Goal: Book appointment/travel/reservation

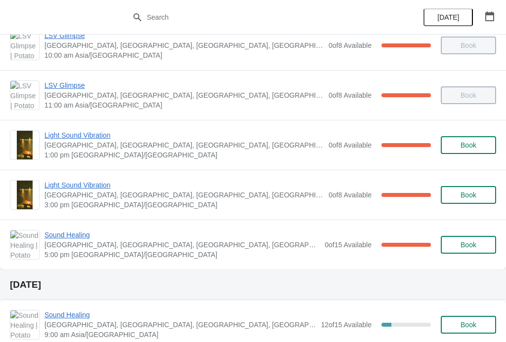
scroll to position [70, 0]
click at [292, 232] on span "Sound Healing" at bounding box center [181, 236] width 275 height 10
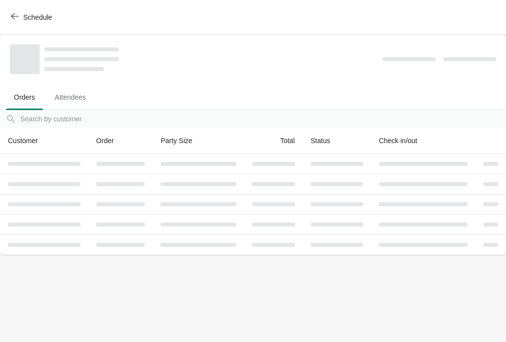
scroll to position [0, 0]
click at [74, 243] on th at bounding box center [44, 245] width 88 height 20
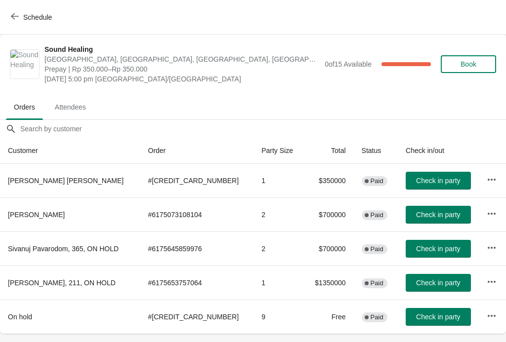
click at [18, 19] on icon "button" at bounding box center [15, 16] width 8 height 8
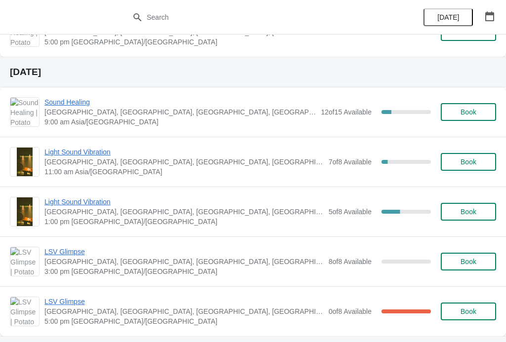
scroll to position [284, 0]
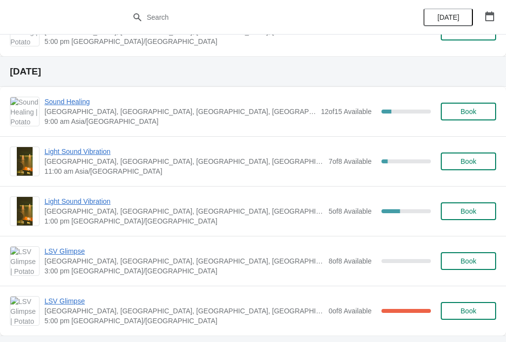
click at [465, 158] on span "Book" at bounding box center [469, 162] width 16 height 8
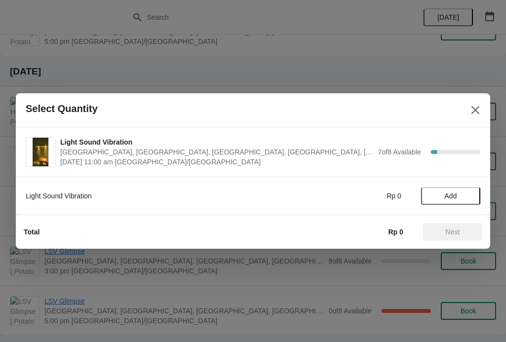
click at [454, 200] on span "Add" at bounding box center [451, 196] width 12 height 8
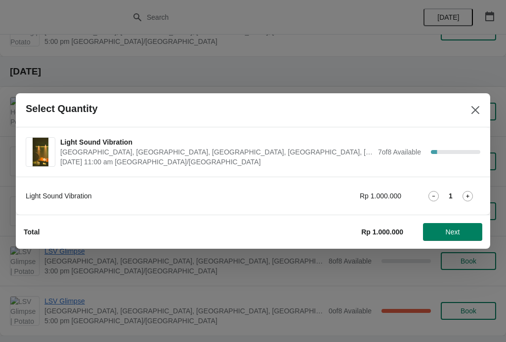
click at [468, 192] on icon at bounding box center [468, 196] width 10 height 10
click at [459, 224] on button "Next" at bounding box center [452, 232] width 59 height 18
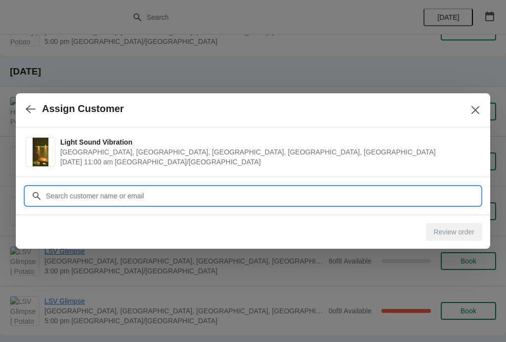
click at [406, 195] on input "Customer" at bounding box center [262, 196] width 435 height 18
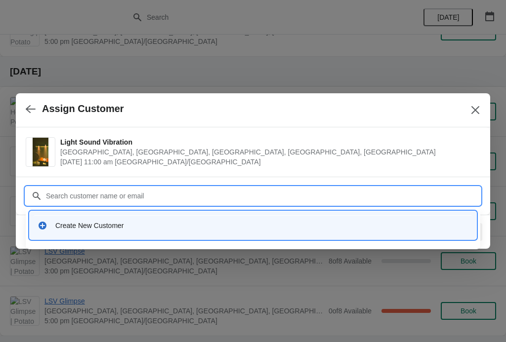
click at [92, 228] on div "Create New Customer" at bounding box center [261, 226] width 413 height 10
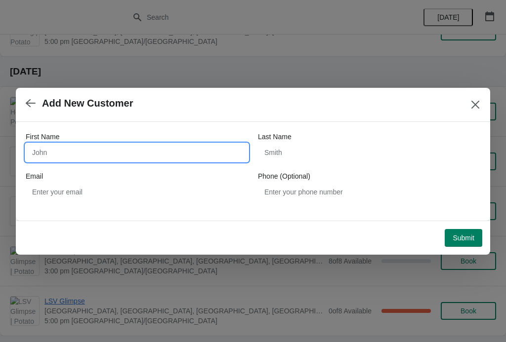
click at [79, 151] on input "First Name" at bounding box center [137, 153] width 222 height 18
type input "Leanne"
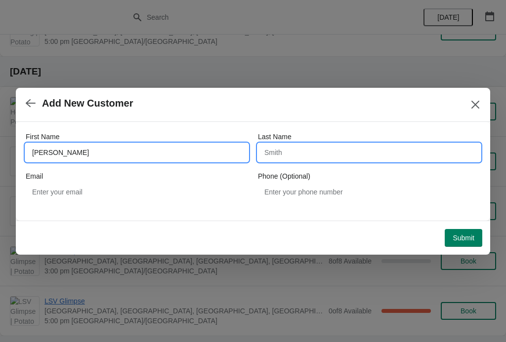
click at [282, 154] on input "Last Name" at bounding box center [369, 153] width 222 height 18
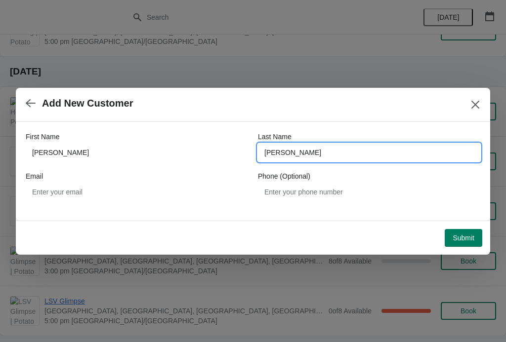
type input "Watson"
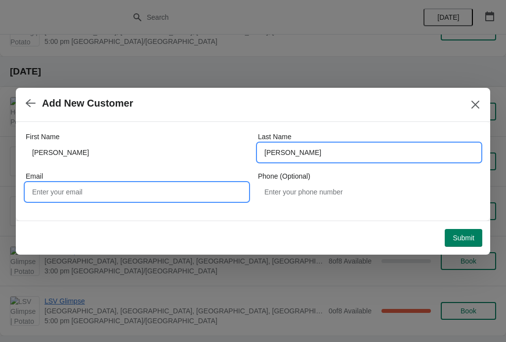
click at [70, 197] on input "Email" at bounding box center [137, 192] width 222 height 18
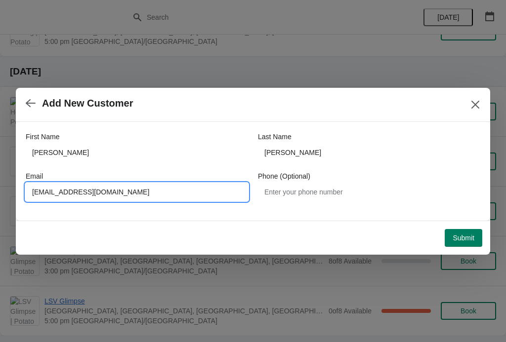
type input "Leannewatson12@icloud.com"
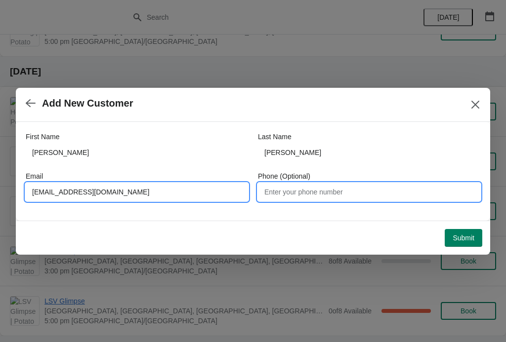
click at [299, 201] on input "Phone (Optional)" at bounding box center [369, 192] width 222 height 18
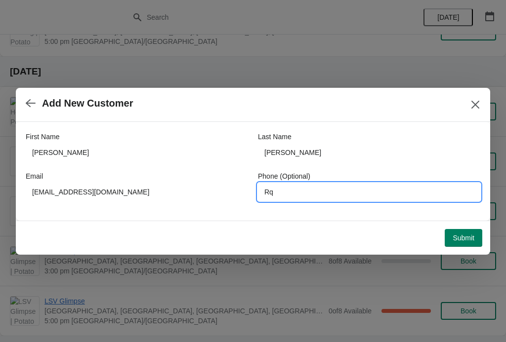
type input "R"
click at [465, 239] on span "Submit" at bounding box center [464, 238] width 22 height 8
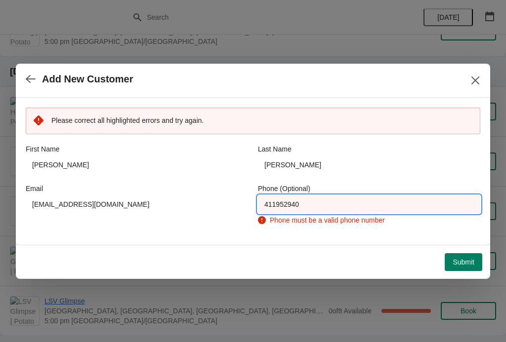
click at [339, 205] on input "411952940" at bounding box center [369, 205] width 222 height 18
click at [266, 203] on input "411952940" at bounding box center [369, 205] width 222 height 18
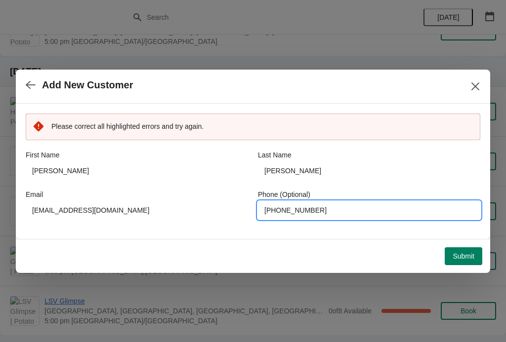
type input "+61411952940"
click at [470, 251] on button "Submit" at bounding box center [464, 257] width 38 height 18
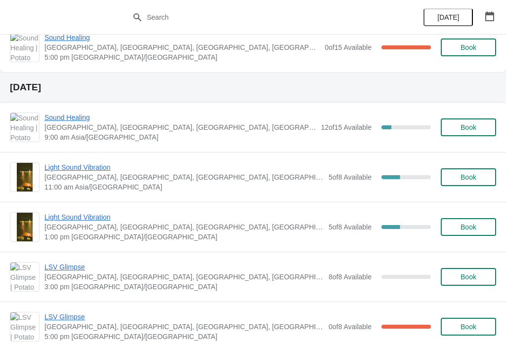
scroll to position [264, 0]
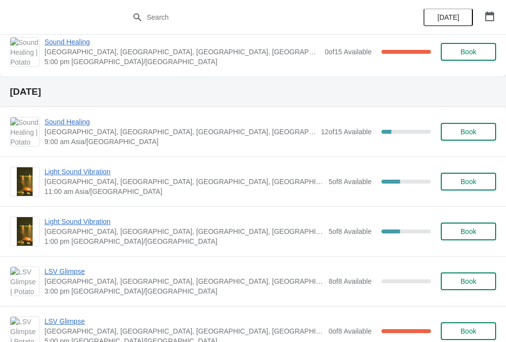
click at [84, 170] on span "Light Sound Vibration" at bounding box center [183, 172] width 279 height 10
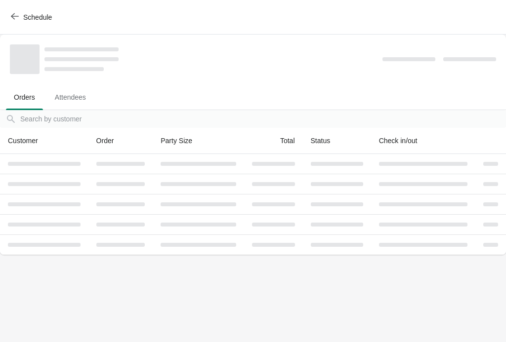
scroll to position [0, 0]
